Goal: Check status: Check status

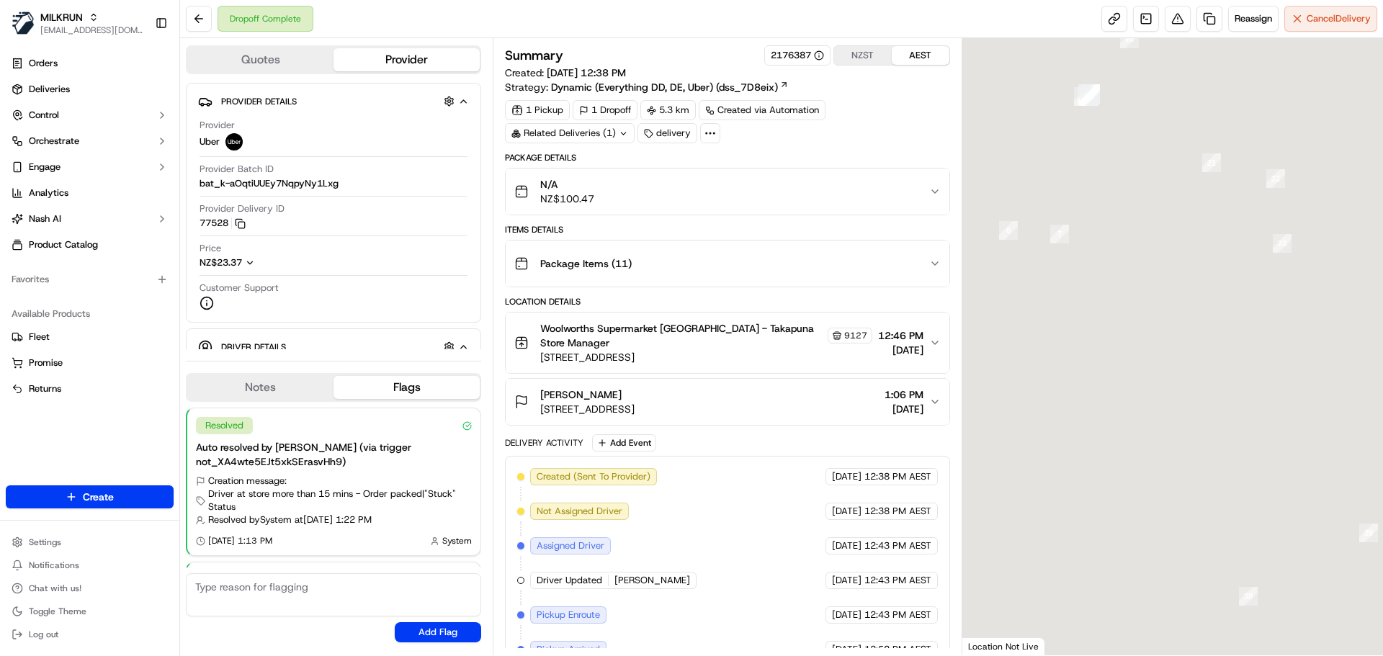
scroll to position [143, 0]
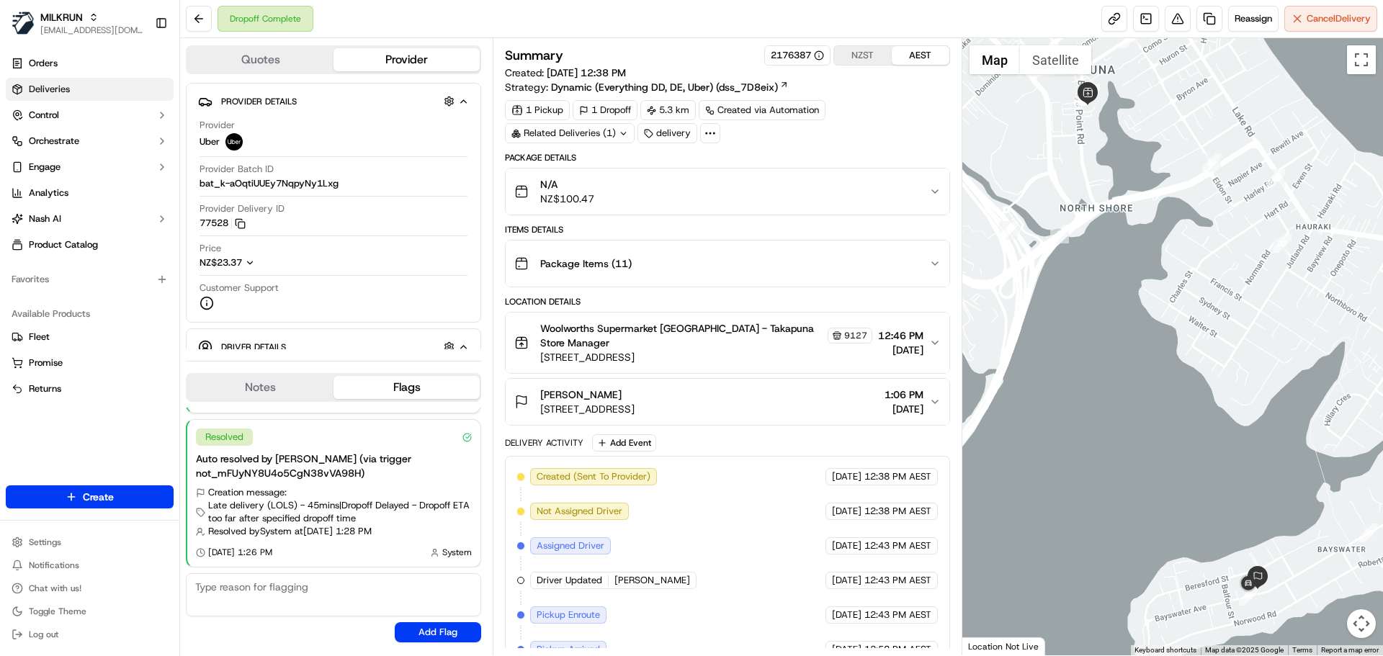
click at [51, 95] on span "Deliveries" at bounding box center [49, 89] width 41 height 13
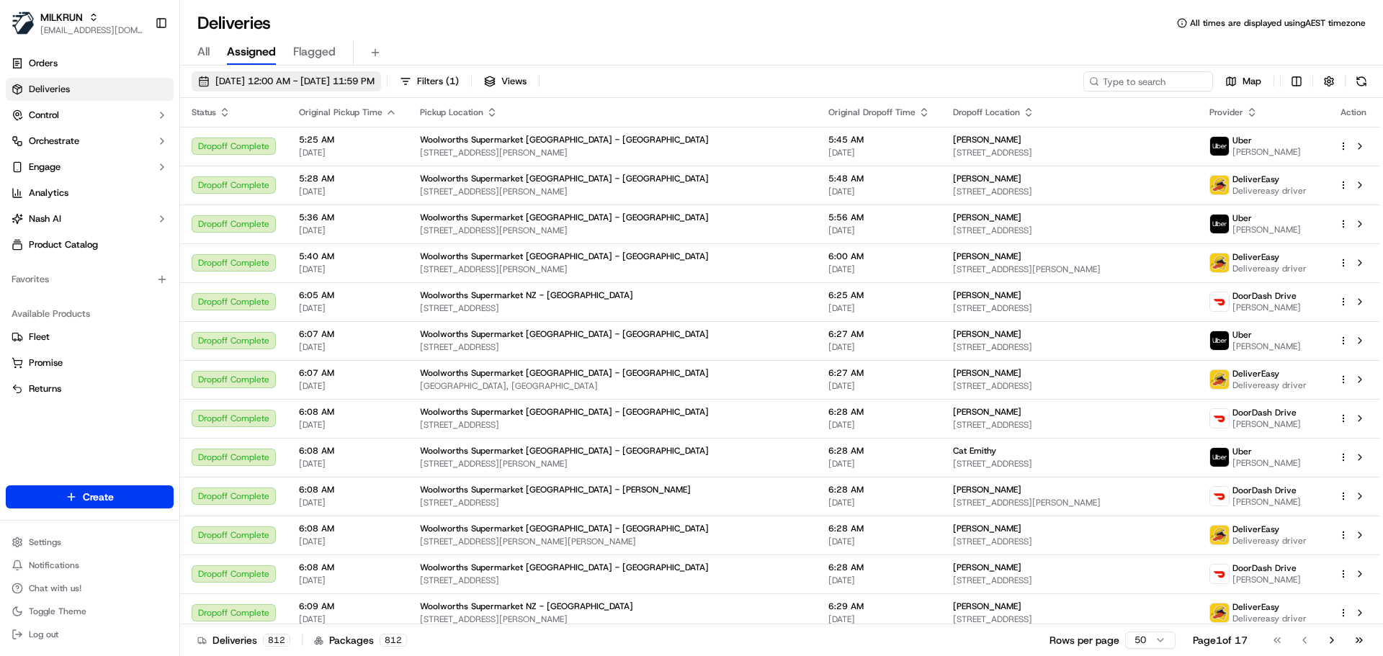
click at [262, 81] on span "21/09/2025 12:00 AM - 21/09/2025 11:59 PM" at bounding box center [294, 81] width 159 height 13
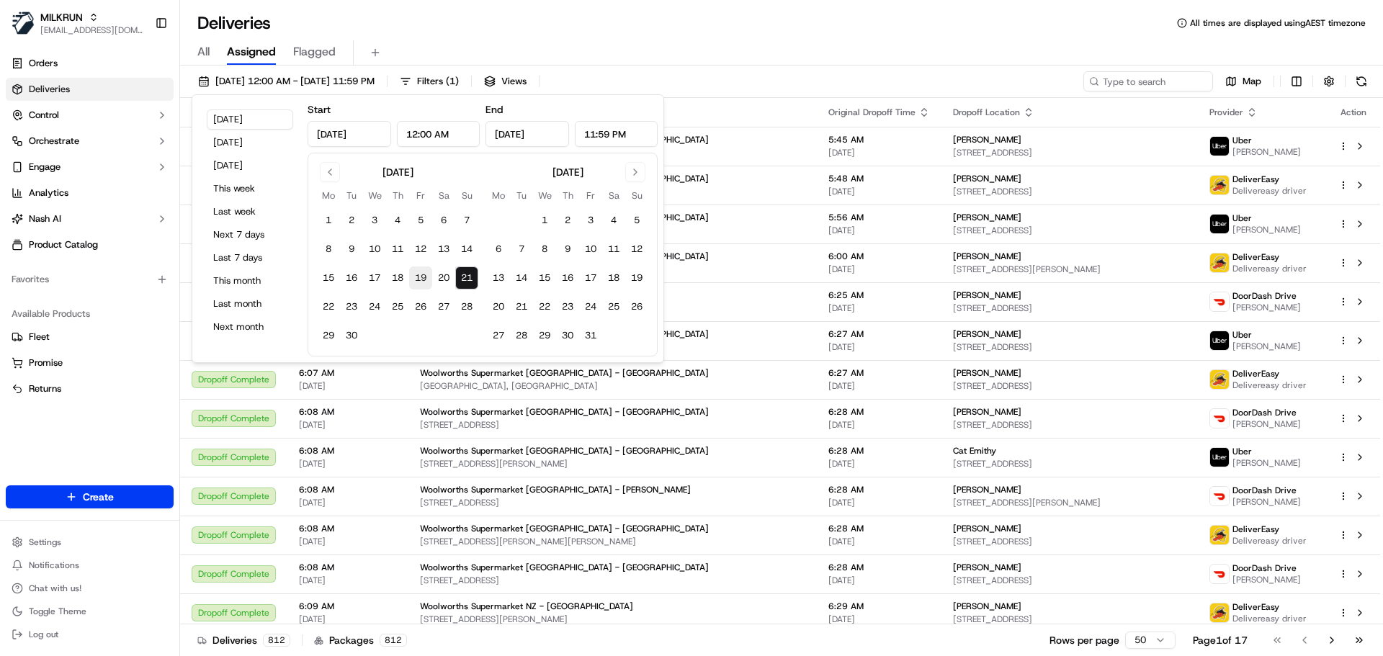
click at [420, 274] on button "19" at bounding box center [420, 278] width 23 height 23
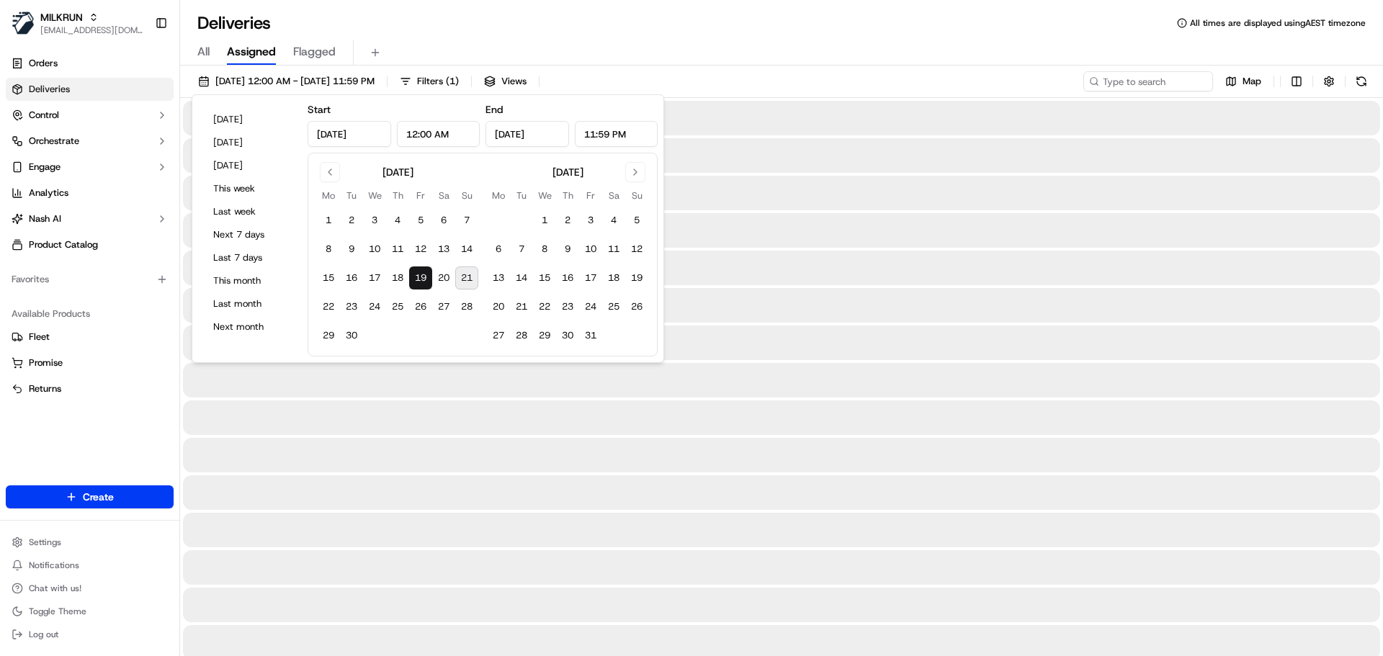
type input "Sep 19, 2025"
click at [420, 274] on button "19" at bounding box center [420, 278] width 23 height 23
click at [777, 71] on div "19/09/2025 12:00 AM - 19/09/2025 11:59 PM Filters ( 1 ) Views Map" at bounding box center [781, 84] width 1203 height 27
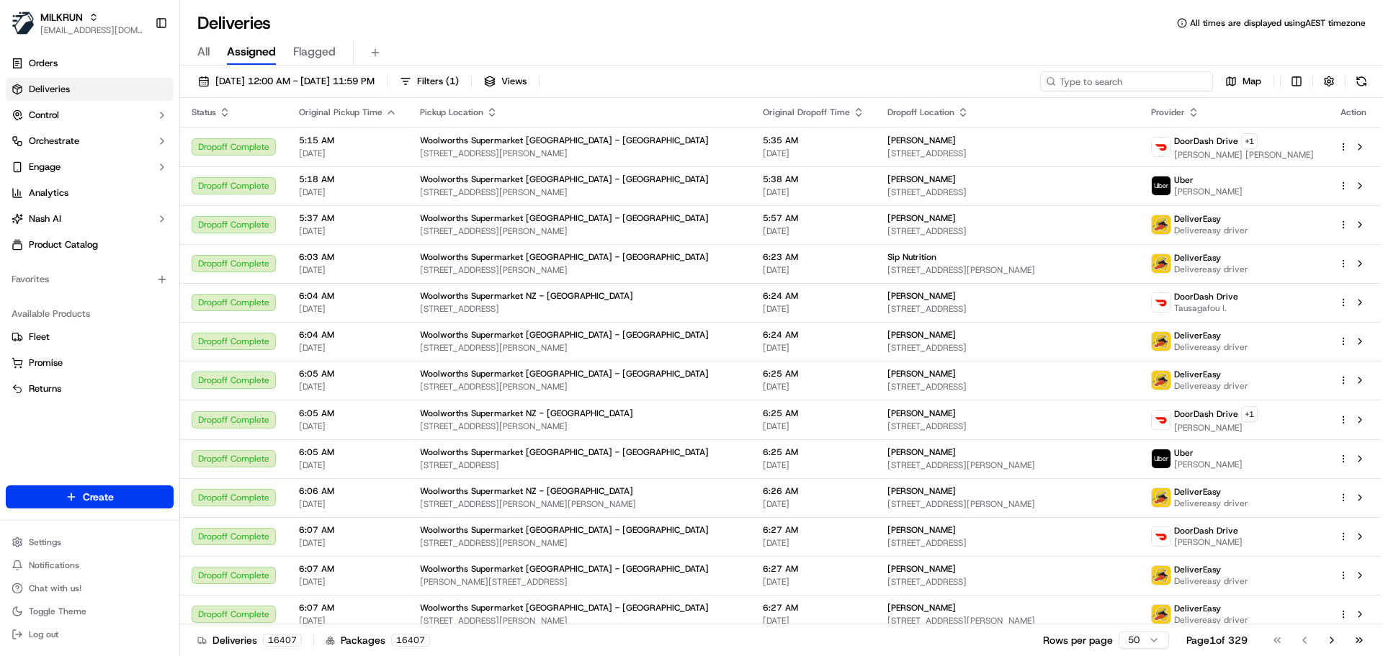
click at [1124, 73] on input at bounding box center [1126, 81] width 173 height 20
click at [1124, 75] on input at bounding box center [1126, 81] width 173 height 20
paste input "michaela corby"
type input "michaela corby"
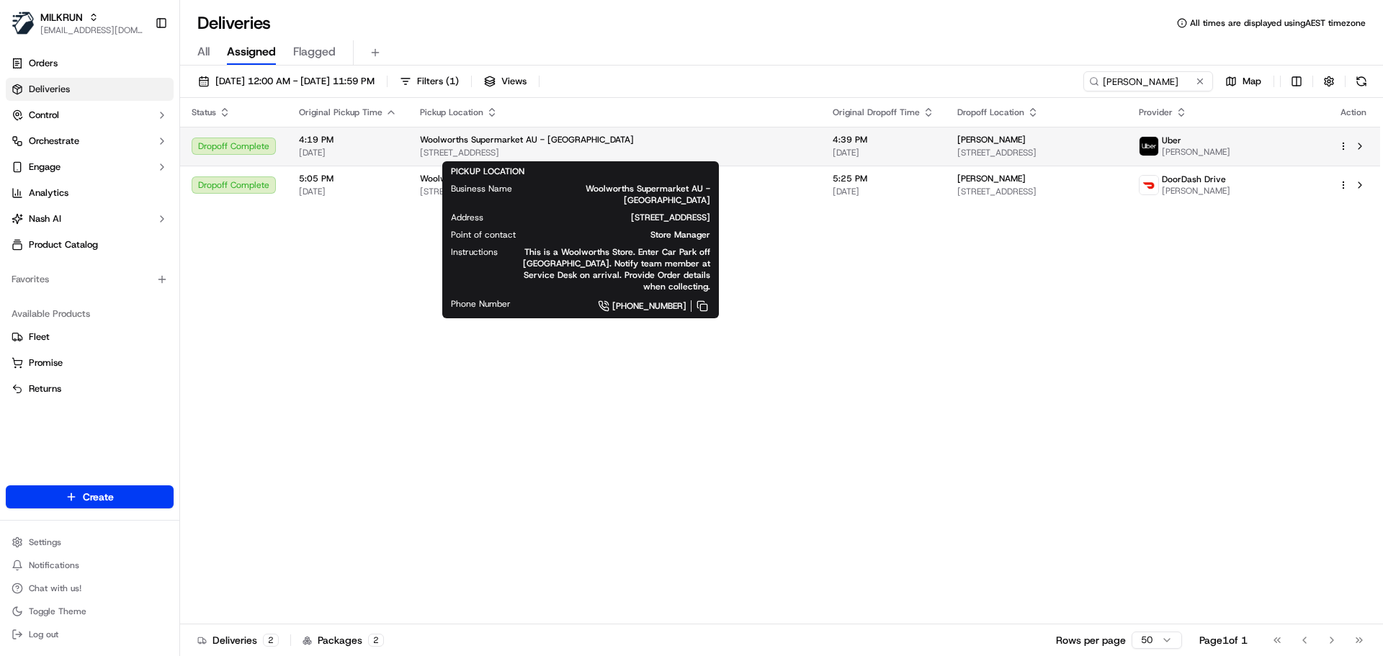
click at [550, 145] on span "Woolworths Supermarket AU - Morningside" at bounding box center [527, 140] width 214 height 12
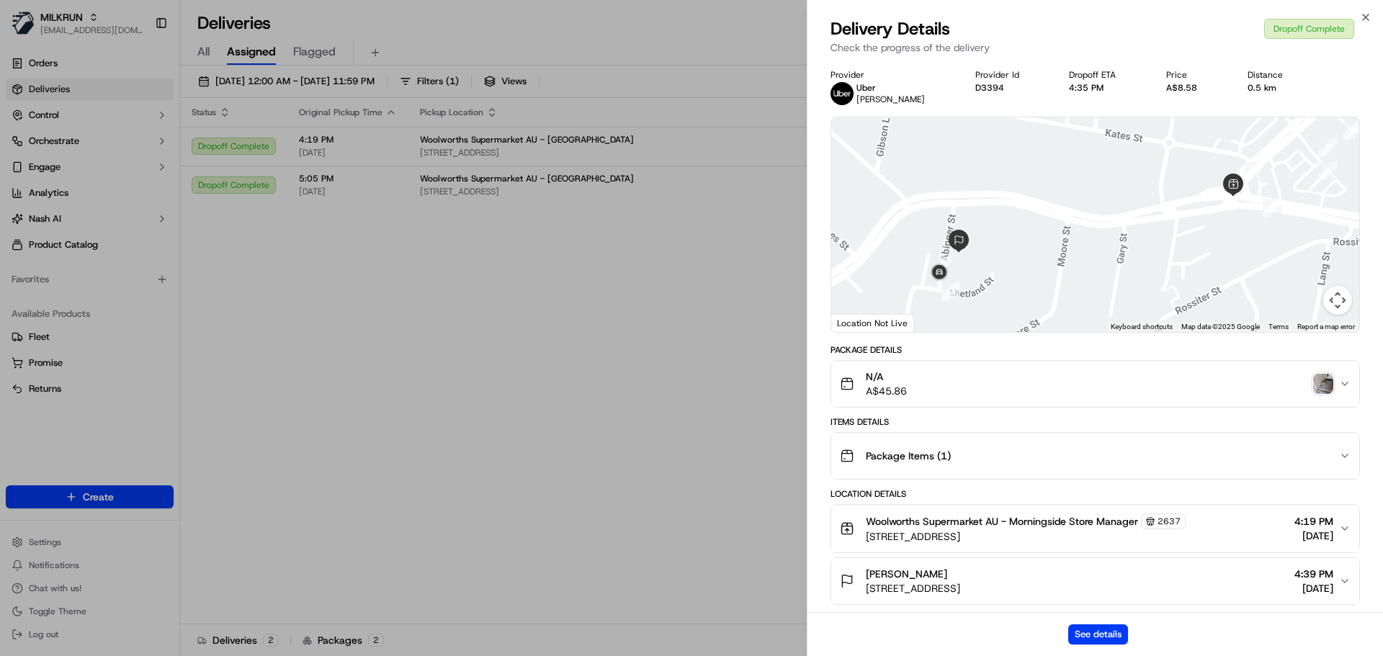
click at [1330, 387] on img "button" at bounding box center [1323, 384] width 20 height 20
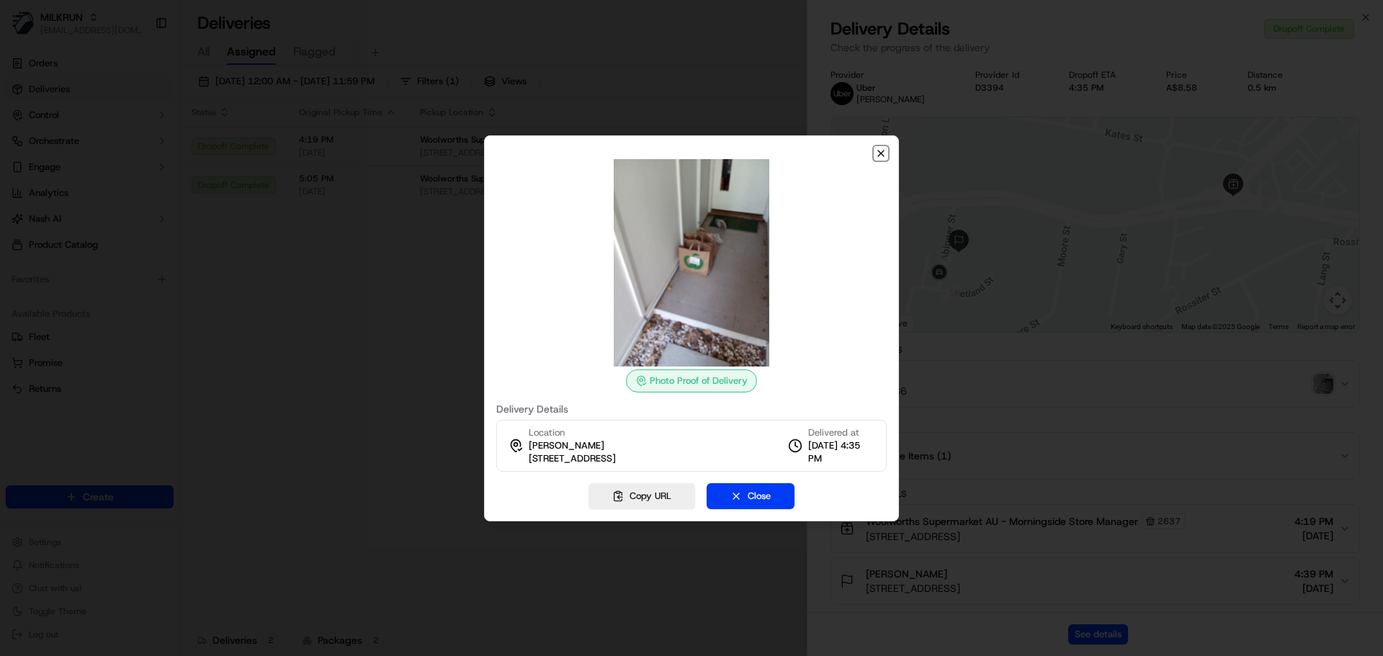
click at [885, 155] on icon "button" at bounding box center [881, 154] width 12 height 12
